Goal: Transaction & Acquisition: Purchase product/service

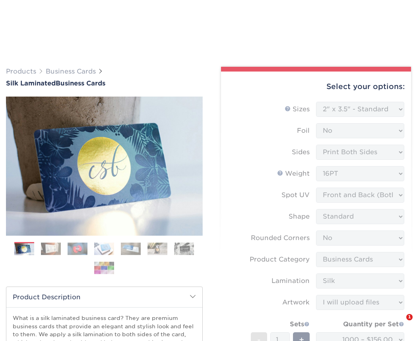
select select "2.00x3.50"
select select "0"
select select "3b5148f1-0588-4f88-a218-97bcfdce65c1"
select select "ccacb42f-45f7-42d3-bbd3-7c8421cf37f0"
select select "upload"
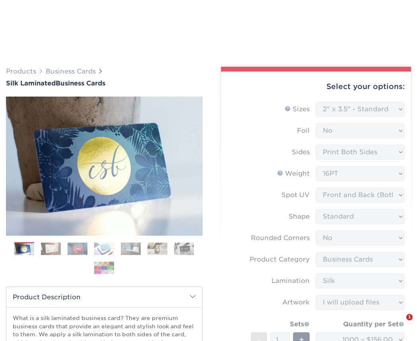
select select "1000 – $156.00"
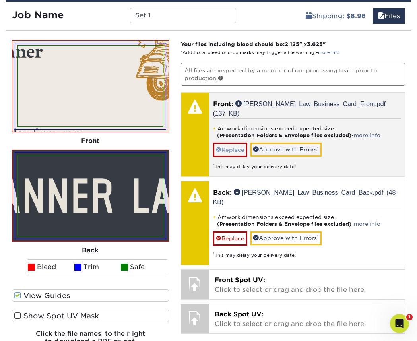
click at [228, 143] on link "Replace" at bounding box center [230, 150] width 34 height 14
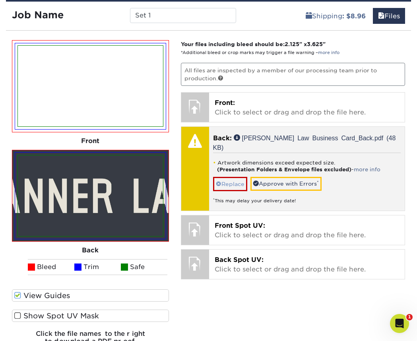
click at [232, 177] on link "Replace" at bounding box center [230, 184] width 34 height 14
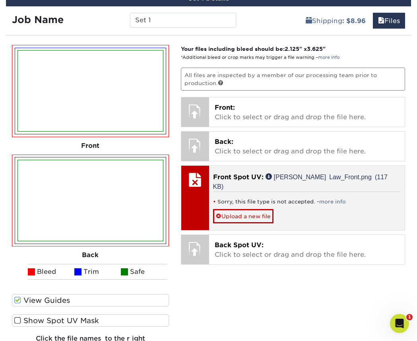
scroll to position [603, 0]
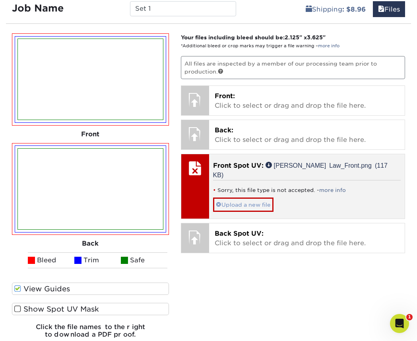
click at [250, 198] on link "Upload a new file" at bounding box center [243, 205] width 60 height 14
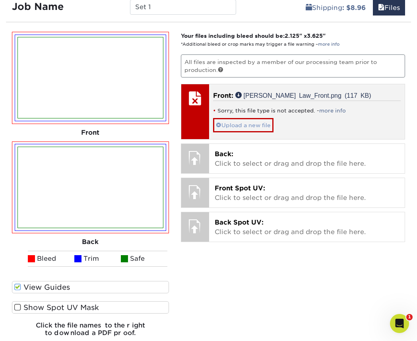
click at [253, 124] on link "Upload a new file" at bounding box center [243, 125] width 60 height 14
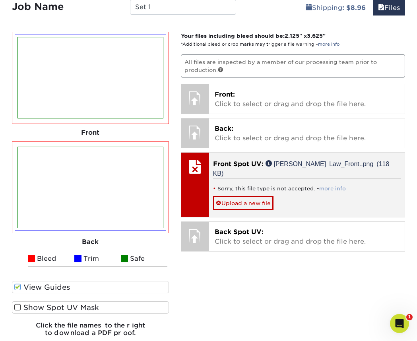
click at [330, 186] on link "more info" at bounding box center [332, 189] width 27 height 6
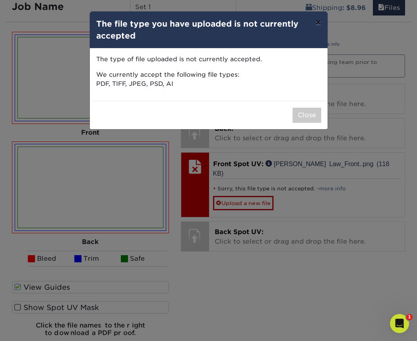
click at [315, 21] on button "×" at bounding box center [318, 23] width 18 height 22
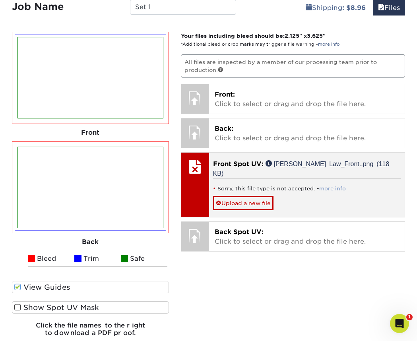
click at [341, 186] on link "more info" at bounding box center [332, 189] width 27 height 6
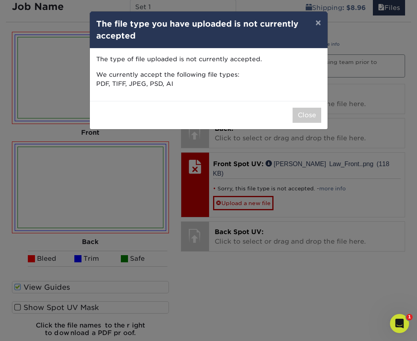
click at [320, 25] on button "×" at bounding box center [318, 23] width 18 height 22
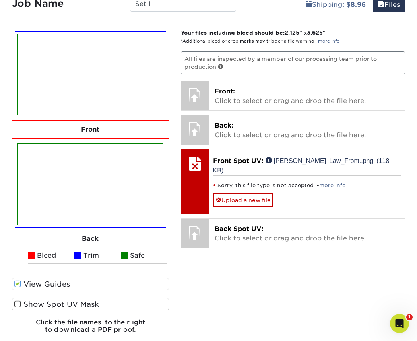
scroll to position [627, 0]
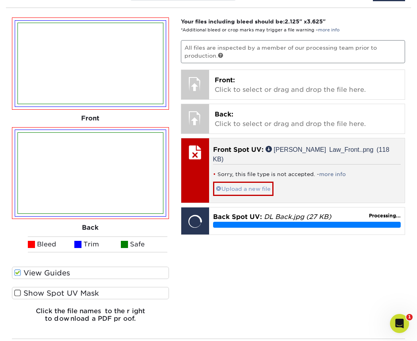
click at [251, 182] on link "Upload a new file" at bounding box center [243, 189] width 60 height 14
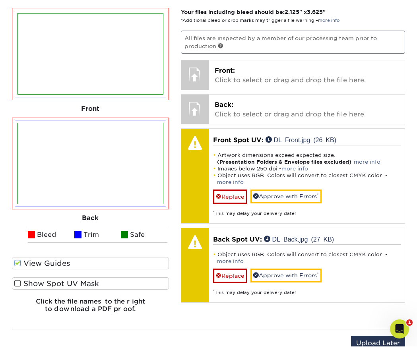
scroll to position [642, 0]
